Goal: Navigation & Orientation: Find specific page/section

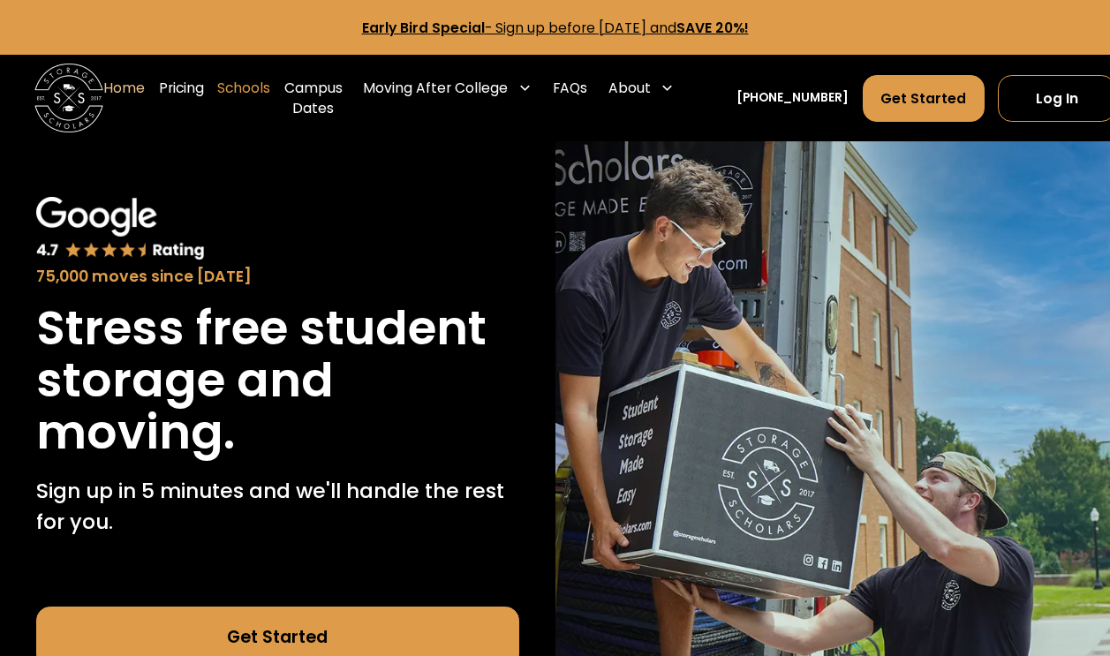
click at [246, 87] on link "Schools" at bounding box center [243, 98] width 53 height 69
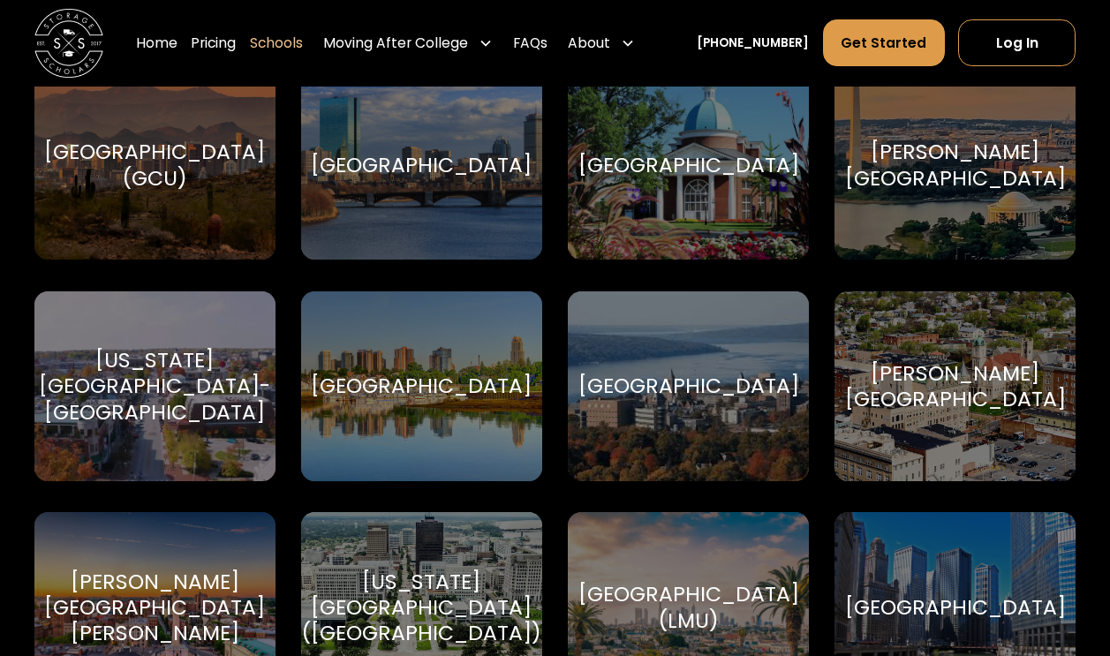
scroll to position [3691, 0]
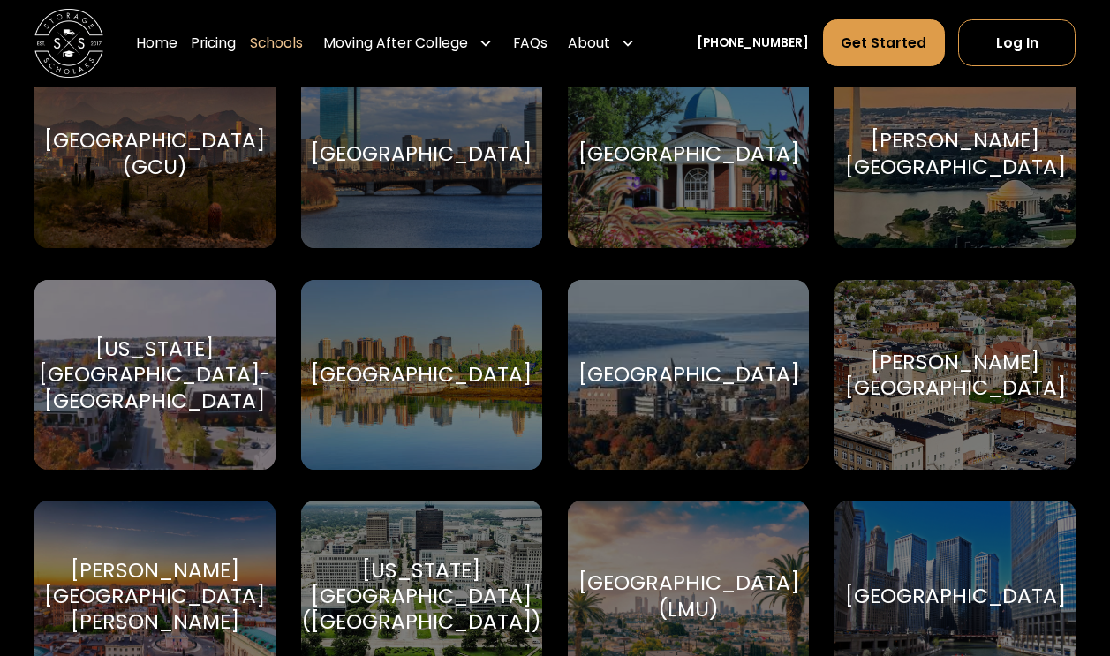
click at [170, 359] on div "[US_STATE][GEOGRAPHIC_DATA]-[GEOGRAPHIC_DATA]" at bounding box center [154, 375] width 231 height 78
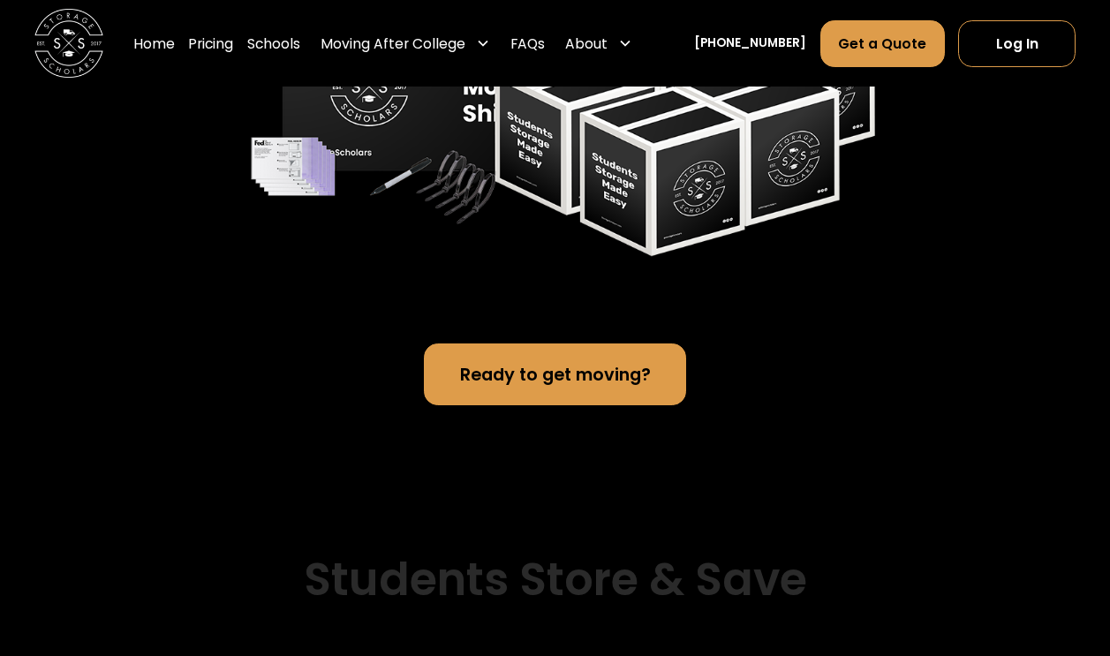
scroll to position [3848, 0]
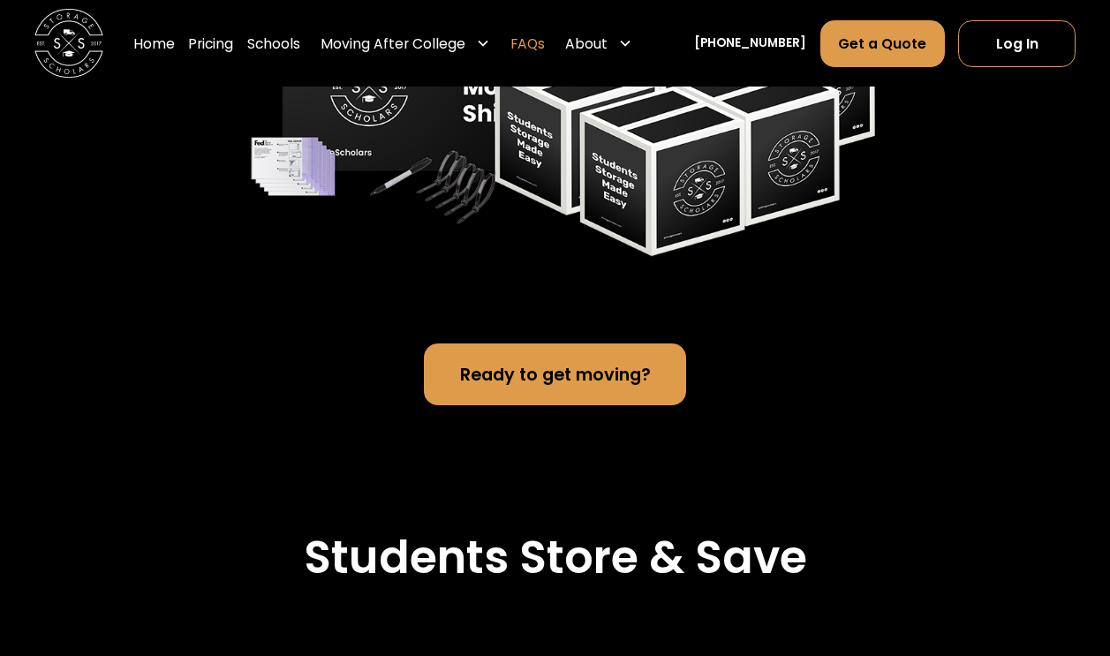
click at [545, 40] on link "FAQs" at bounding box center [527, 43] width 34 height 49
